Goal: Information Seeking & Learning: Learn about a topic

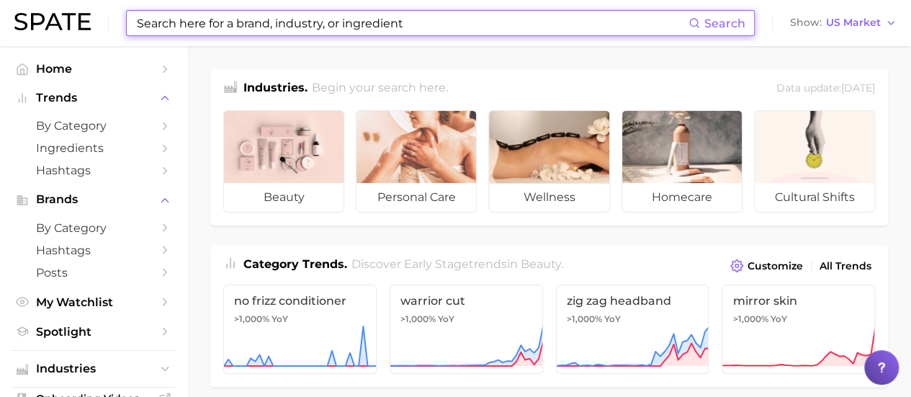
click at [256, 32] on input at bounding box center [411, 23] width 553 height 24
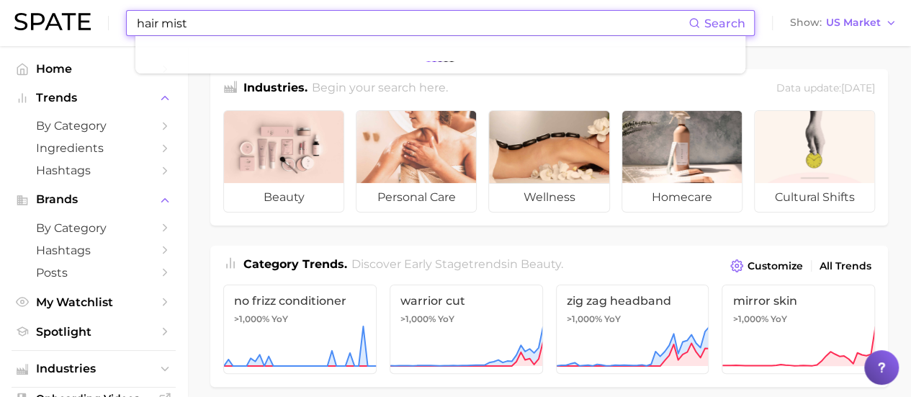
type input "hair mist"
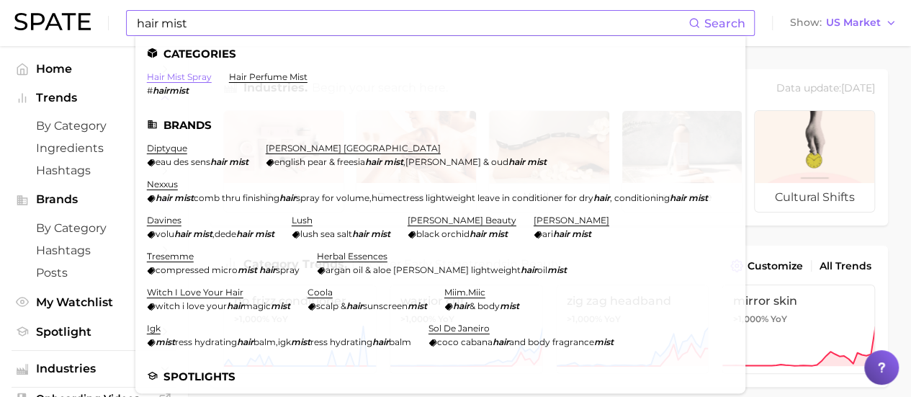
click at [192, 80] on link "hair mist spray" at bounding box center [179, 76] width 65 height 11
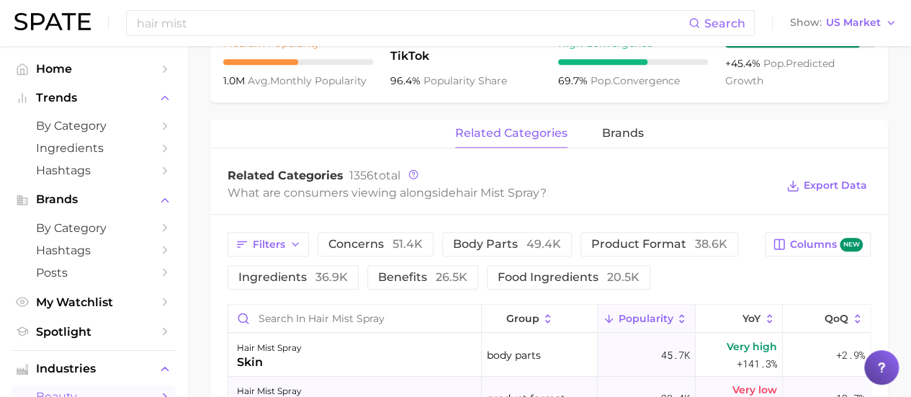
scroll to position [595, 0]
click at [618, 133] on span "brands" at bounding box center [623, 134] width 42 height 13
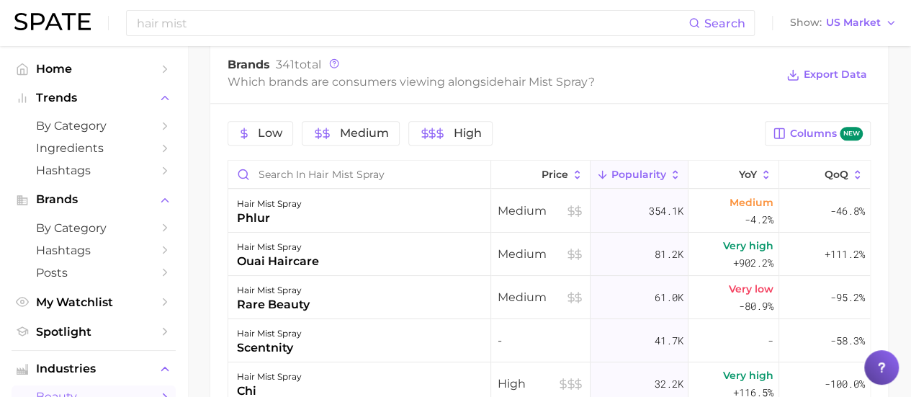
scroll to position [707, 0]
click at [831, 71] on span "Export Data" at bounding box center [835, 74] width 63 height 12
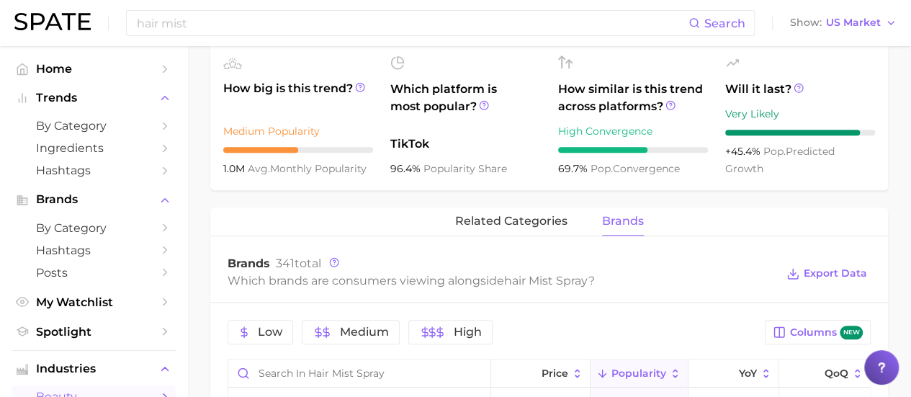
scroll to position [504, 0]
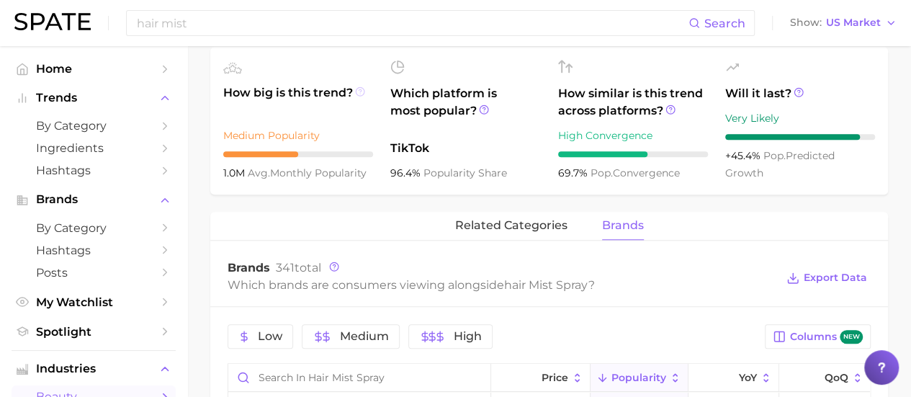
click at [362, 90] on icon at bounding box center [360, 91] width 10 height 10
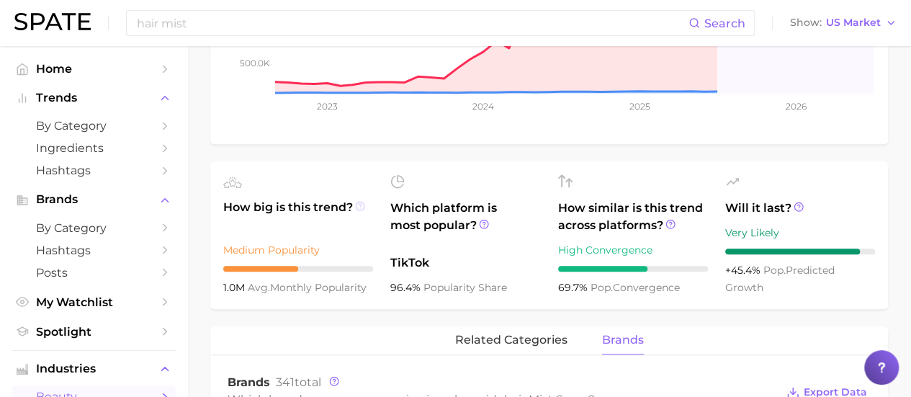
scroll to position [351, 0]
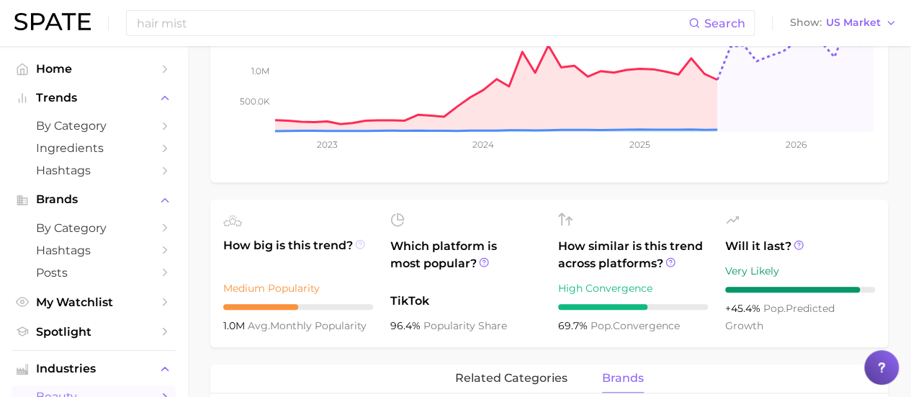
click at [363, 239] on icon at bounding box center [360, 244] width 10 height 10
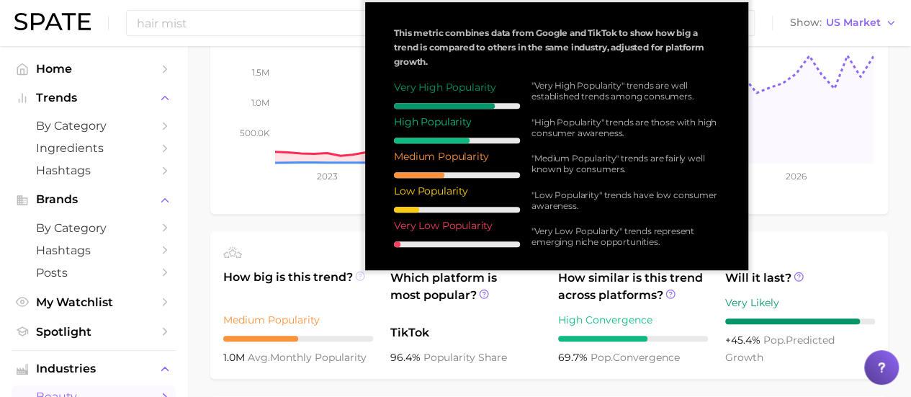
scroll to position [318, 0]
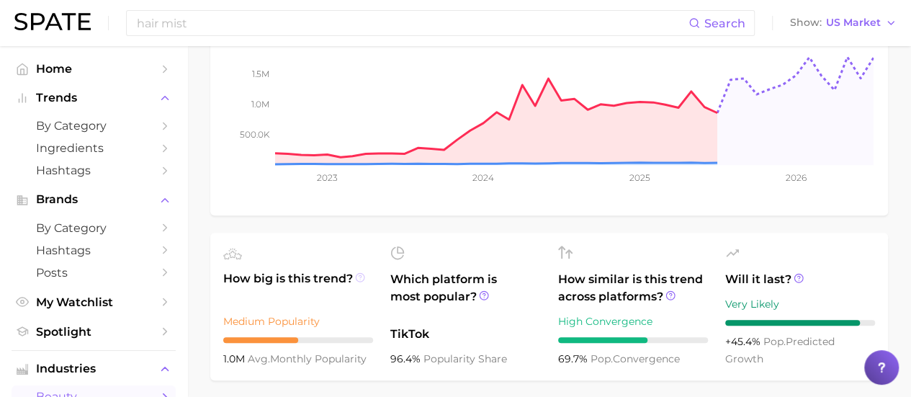
click at [360, 277] on icon at bounding box center [360, 277] width 10 height 10
click at [357, 276] on icon at bounding box center [360, 277] width 10 height 10
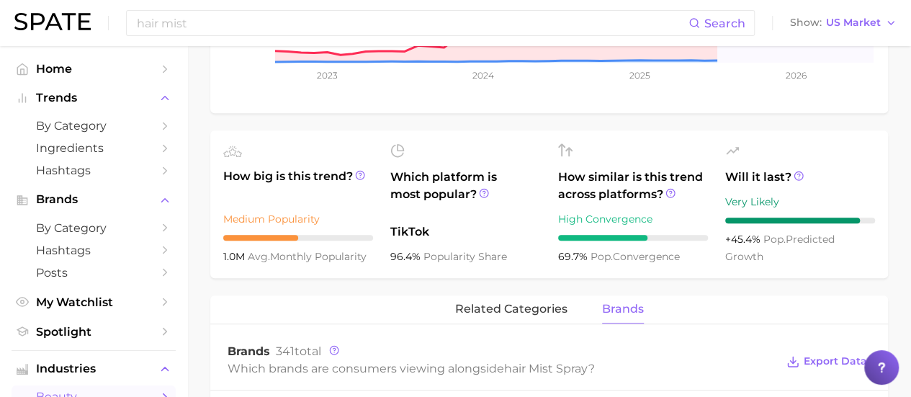
scroll to position [421, 0]
click at [228, 257] on span "1.0m" at bounding box center [235, 255] width 24 height 13
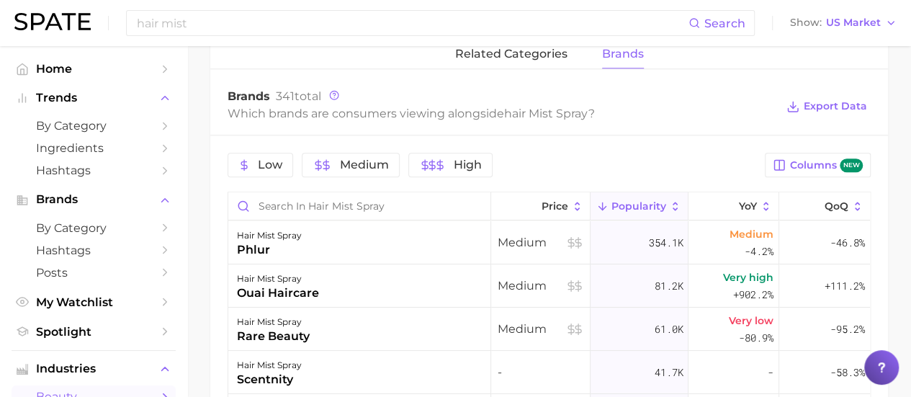
scroll to position [676, 0]
click at [661, 237] on span "354.1k" at bounding box center [665, 241] width 35 height 17
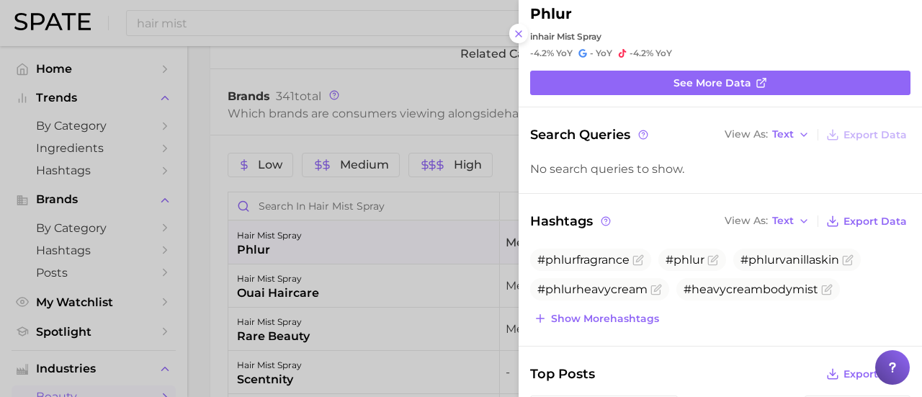
scroll to position [0, 0]
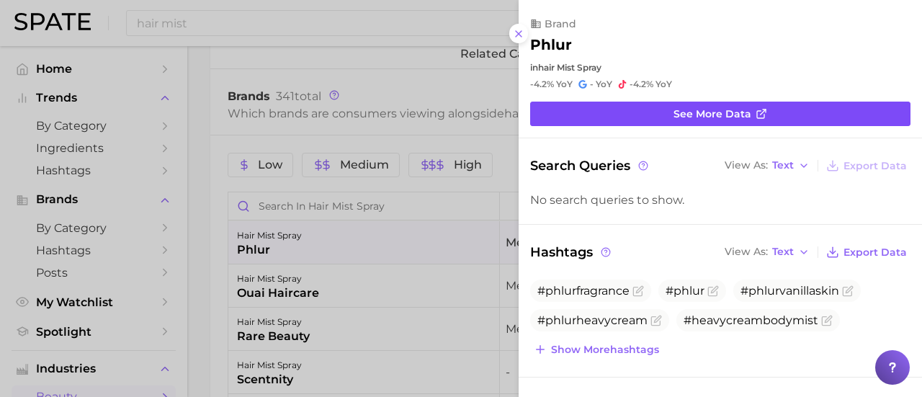
click at [656, 108] on link "See more data" at bounding box center [720, 114] width 380 height 24
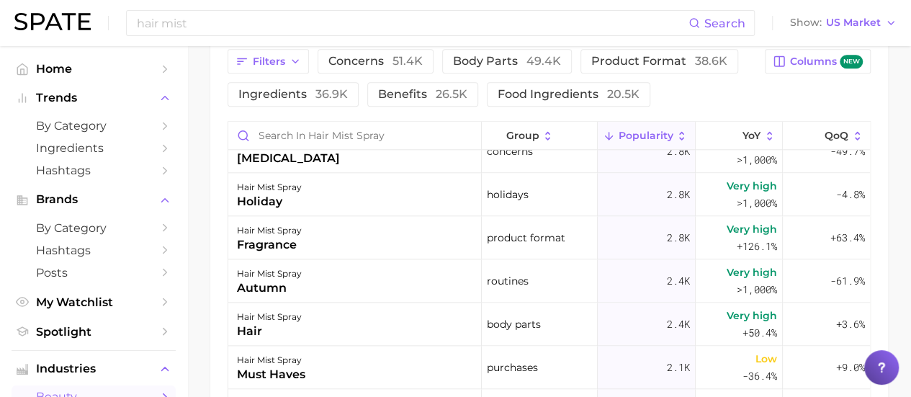
scroll to position [800, 0]
click at [536, 230] on span "product format" at bounding box center [526, 236] width 79 height 17
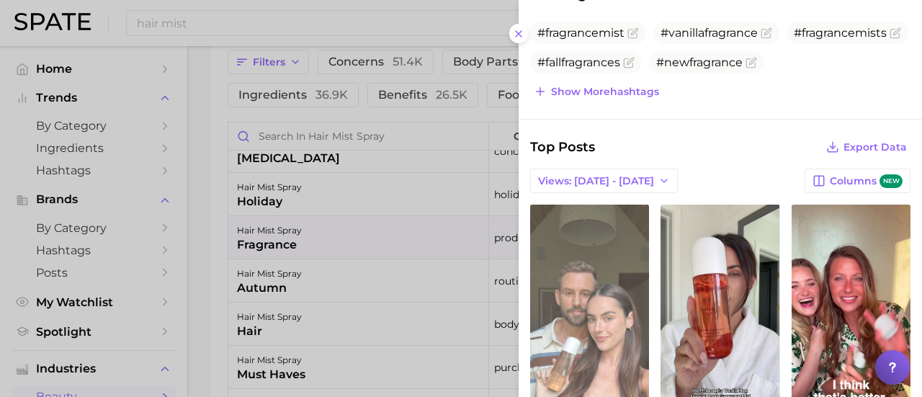
scroll to position [330, 0]
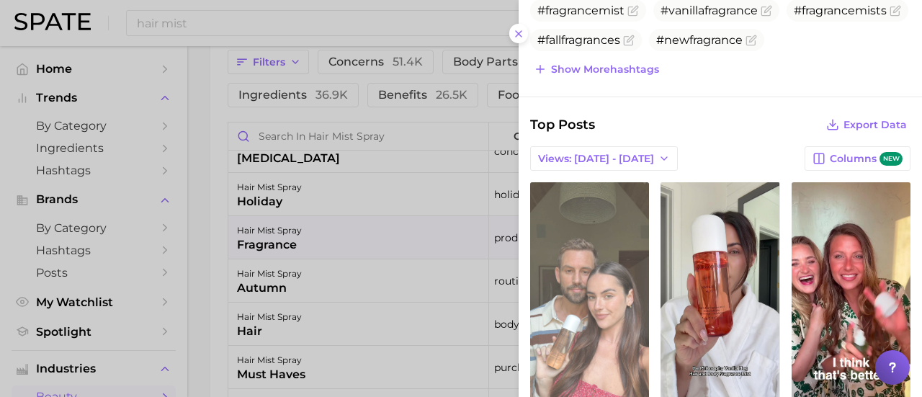
click at [592, 246] on link "view post on TikTok" at bounding box center [589, 299] width 119 height 234
